Goal: Communication & Community: Answer question/provide support

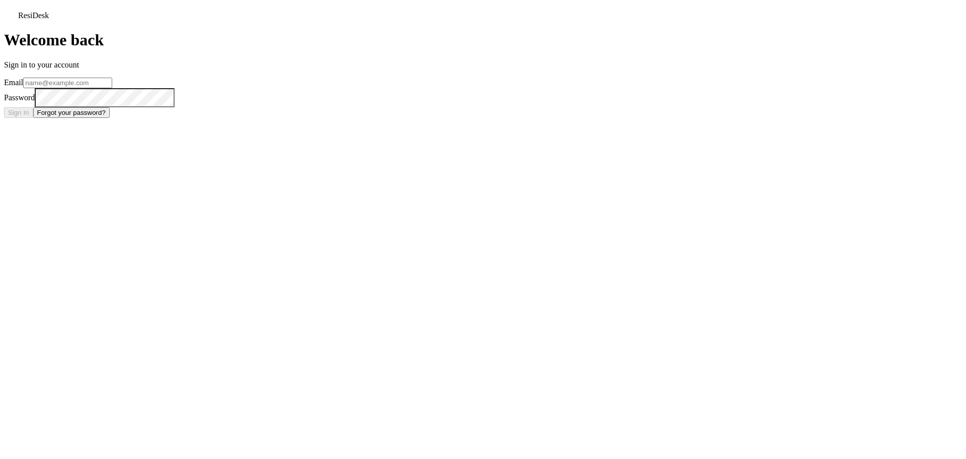
type input "alpinechalet@redstoneresidential.com"
click at [33, 118] on button "Sign In" at bounding box center [18, 112] width 29 height 11
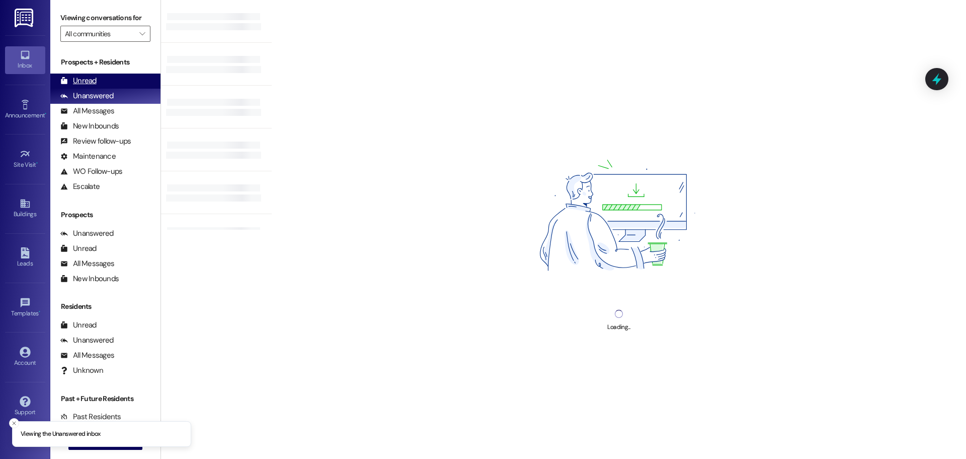
click at [91, 75] on div "Unread (0)" at bounding box center [105, 80] width 110 height 15
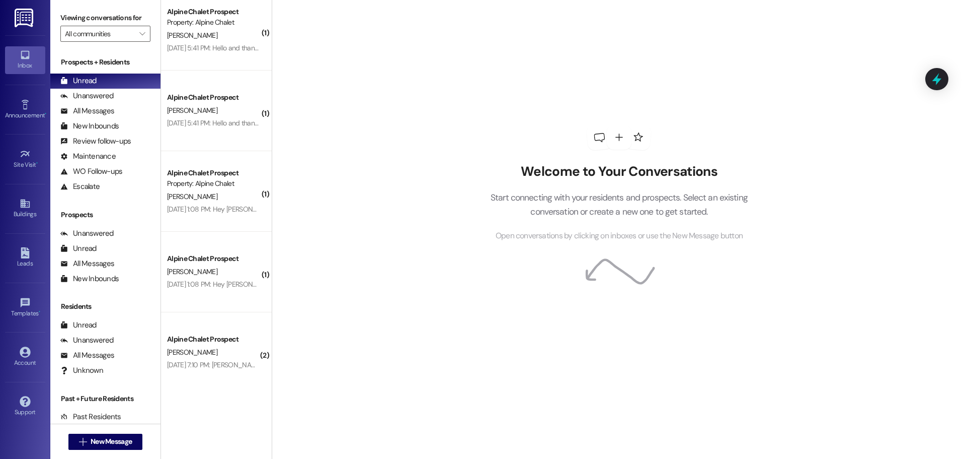
scroll to position [257, 0]
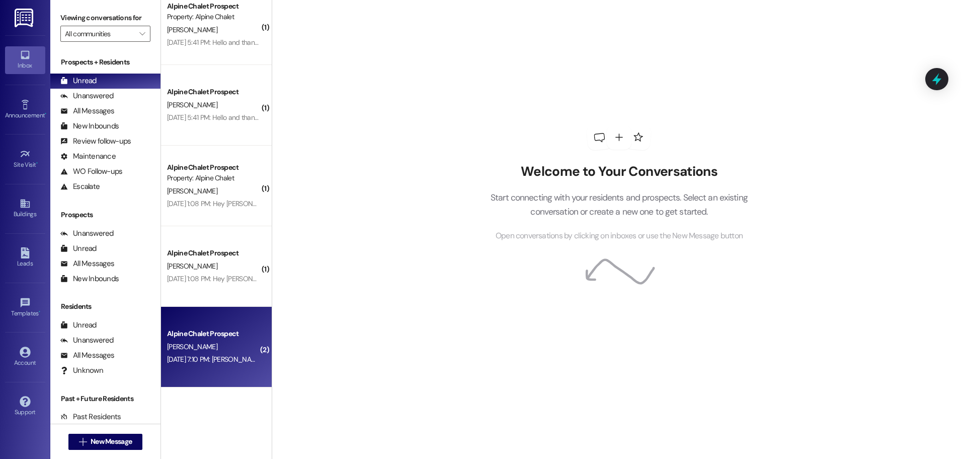
click at [200, 362] on div "[DATE] 7:10 PM: [PERSON_NAME]. [DATE] 7:10 PM: [PERSON_NAME]." at bounding box center [215, 358] width 96 height 9
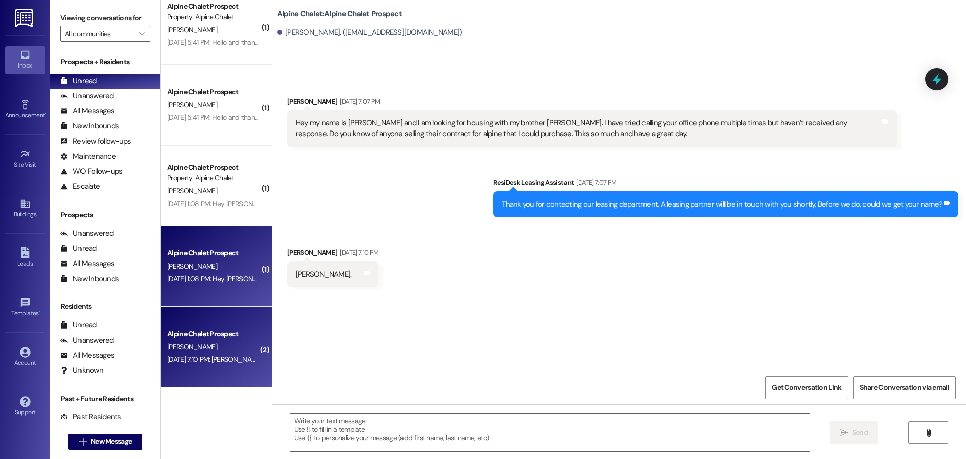
click at [216, 268] on div "[PERSON_NAME]" at bounding box center [213, 266] width 95 height 13
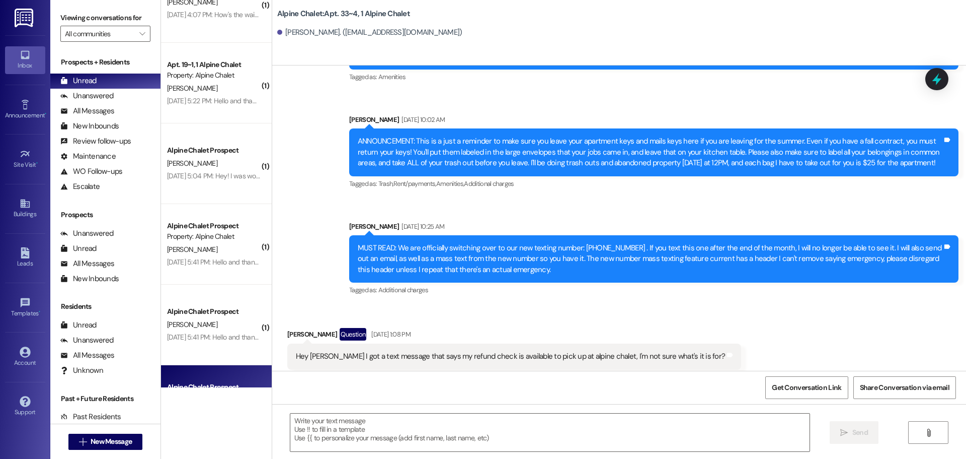
scroll to position [56, 0]
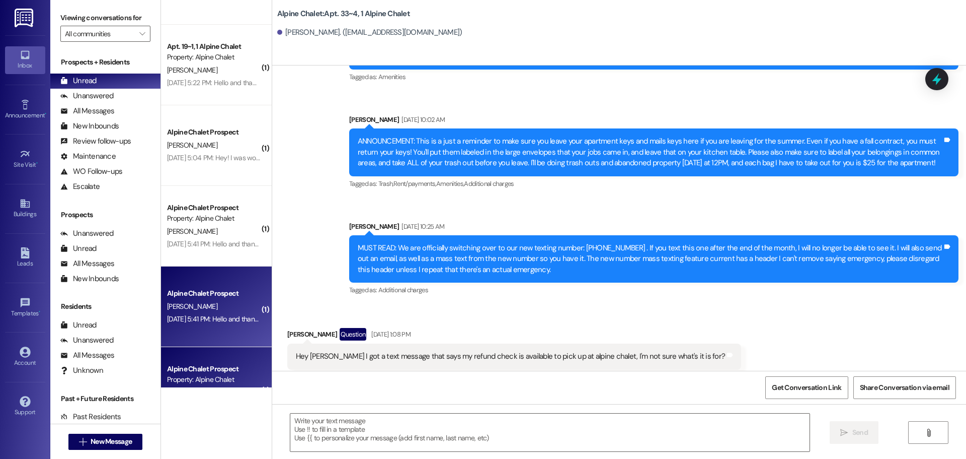
click at [197, 313] on div "[DATE] 5:41 PM: Hello and thank you for contacting Rexburg Housing. You have re…" at bounding box center [213, 319] width 95 height 13
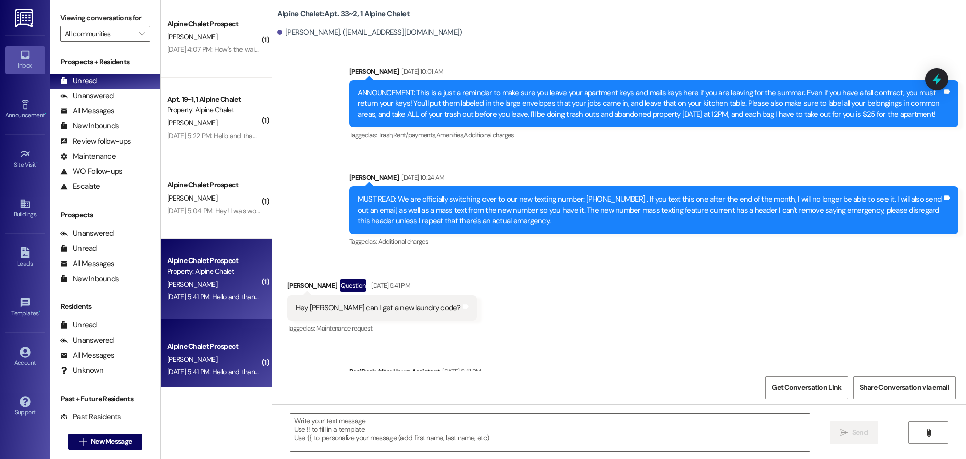
scroll to position [0, 0]
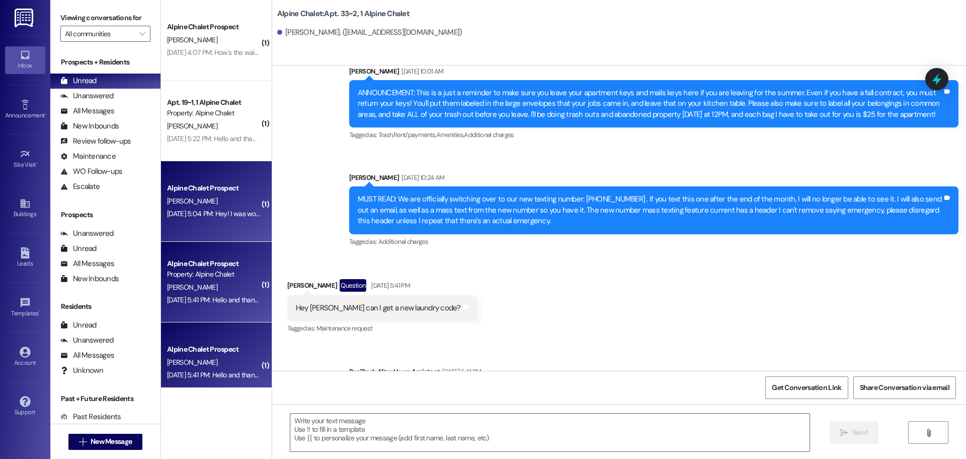
click at [205, 209] on div "[DATE] 5:04 PM: Hey! I was wondering if I could get an update on the parking si…" at bounding box center [700, 213] width 1067 height 9
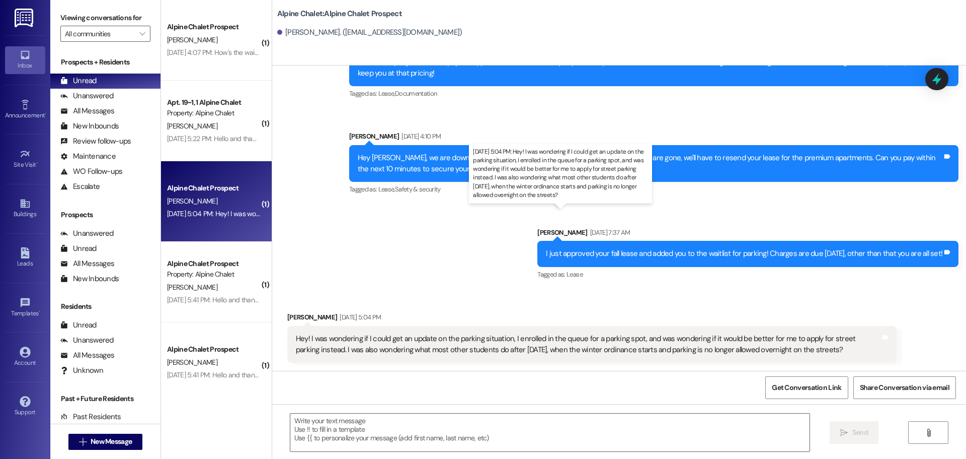
scroll to position [496, 0]
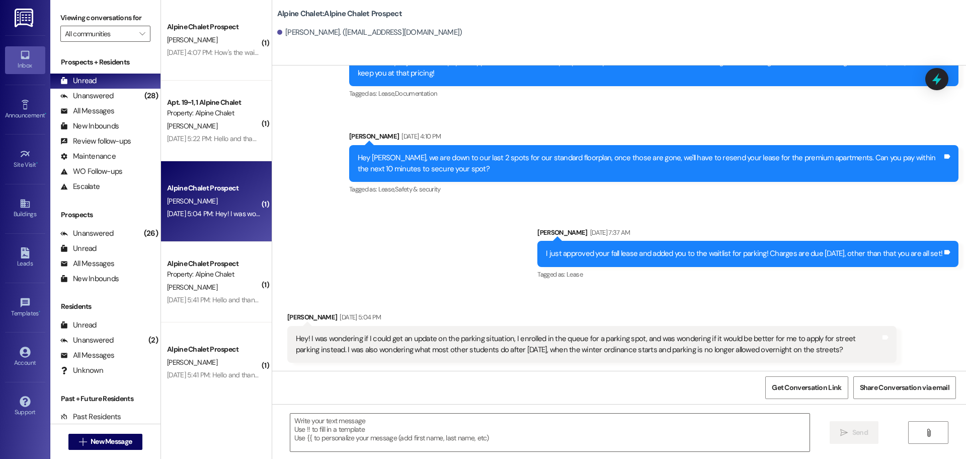
click at [418, 276] on div "Sent via SMS [PERSON_NAME] [DATE] 7:37 PM You should be able to edit a custom a…" at bounding box center [619, 49] width 694 height 479
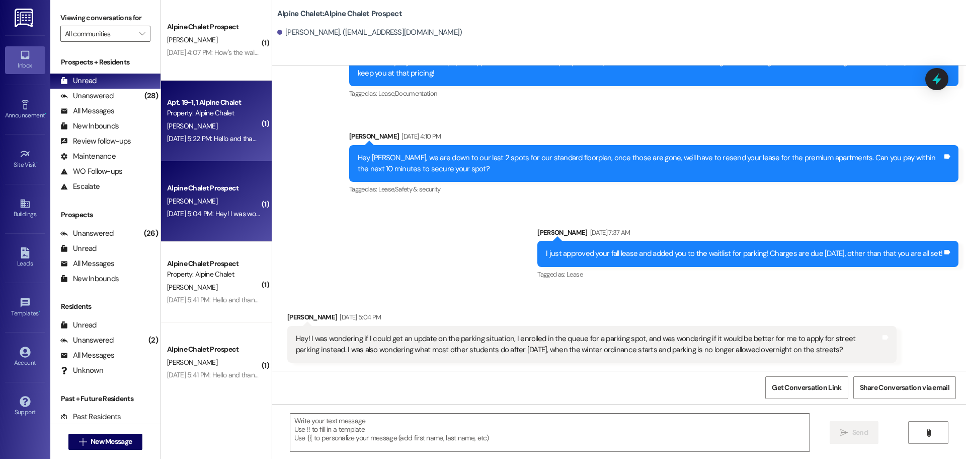
click at [201, 132] on div "[DATE] 5:22 PM: Hello and thank you for contacting Rexburg Housing. You have re…" at bounding box center [213, 138] width 95 height 13
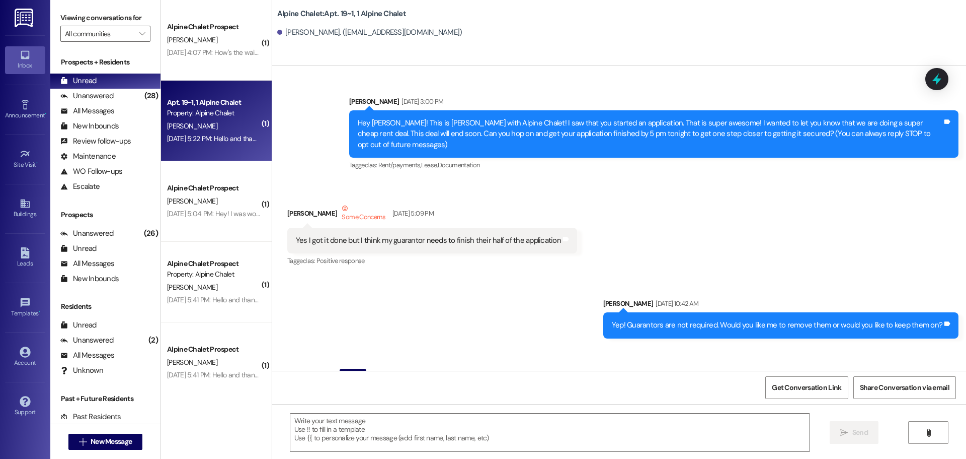
scroll to position [27922, 0]
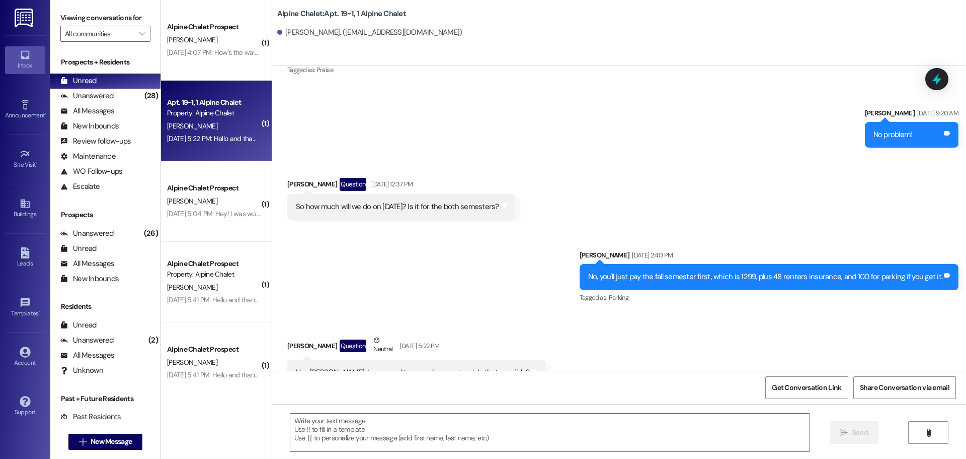
click at [318, 408] on div "Sent via SMS ResiDesk After Hours Assistant [DATE] 5:22 PM Hello and thank you …" at bounding box center [619, 448] width 694 height 81
click at [381, 227] on div "Sent via SMS [PERSON_NAME] [DATE] 2:40 PM No, you'll just pay the fall semester…" at bounding box center [619, 269] width 694 height 85
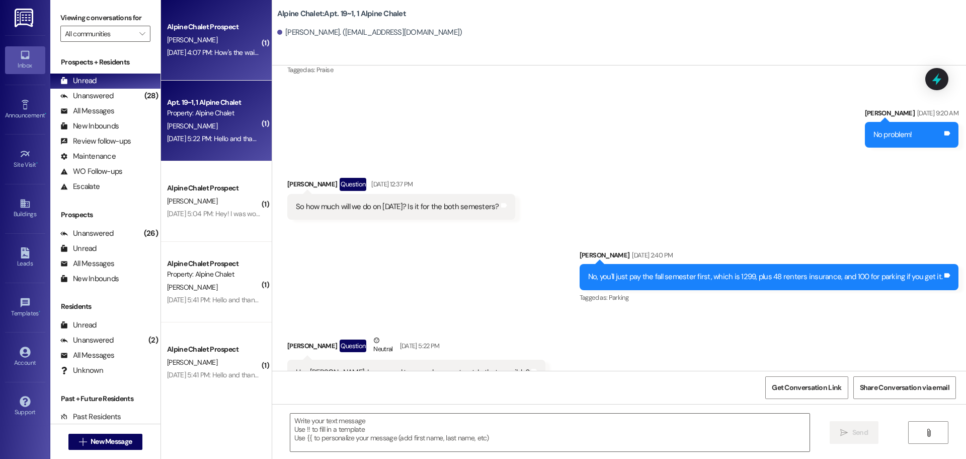
click at [202, 55] on div "[DATE] 4:07 PM: How's the waitlist looking? [DATE] 4:07 PM: How's the waitlist …" at bounding box center [228, 52] width 122 height 9
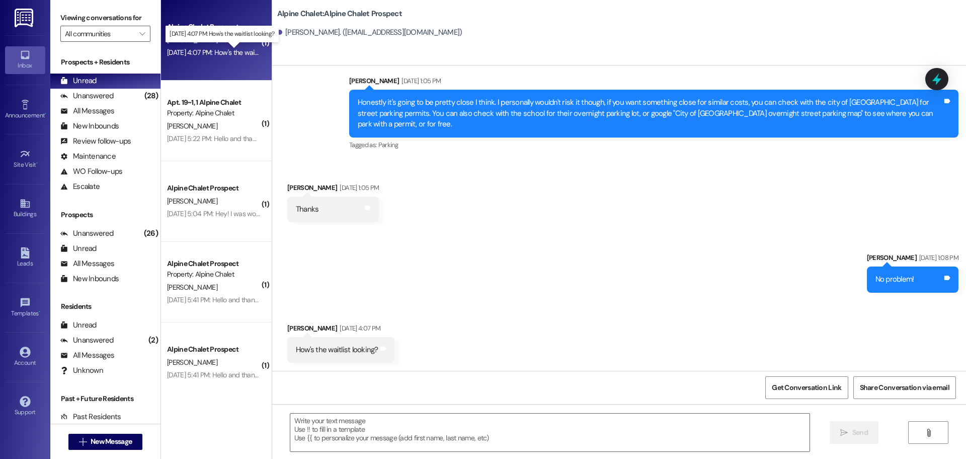
scroll to position [1503, 0]
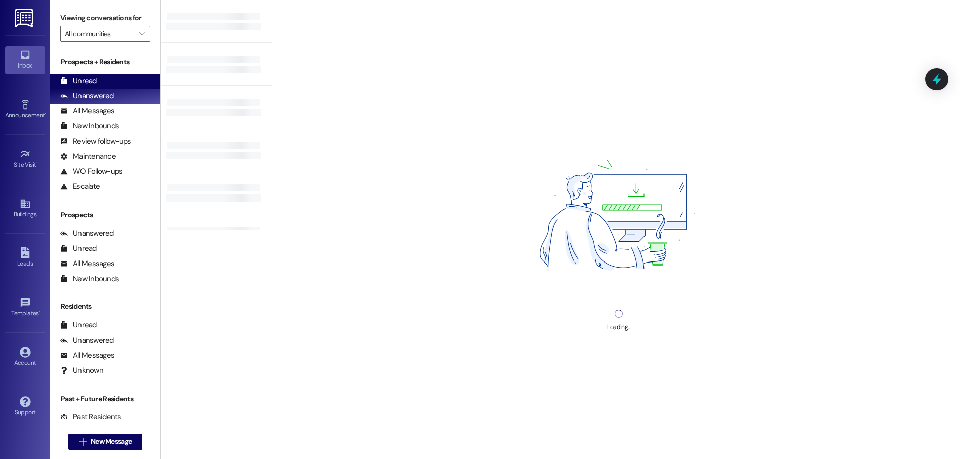
click at [96, 78] on div "Unread" at bounding box center [78, 81] width 36 height 11
